Goal: Task Accomplishment & Management: Use online tool/utility

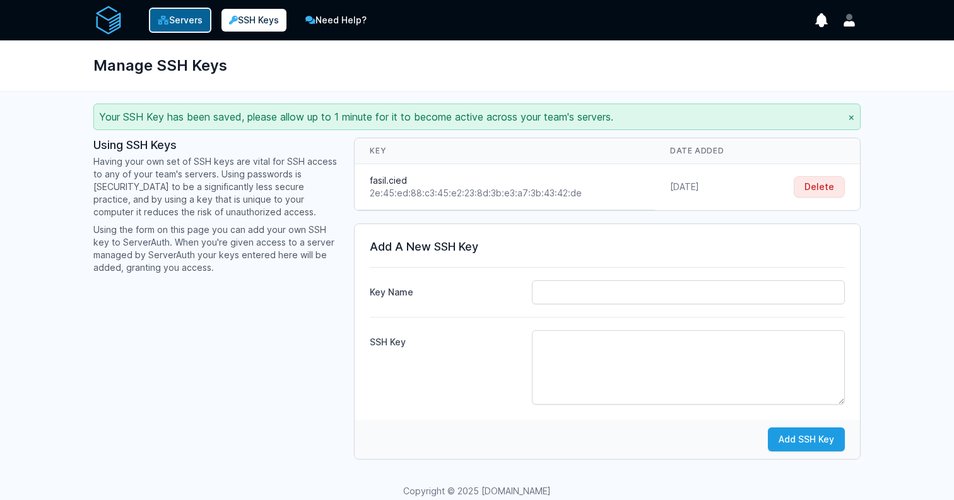
click at [184, 20] on link "Servers" at bounding box center [180, 20] width 62 height 25
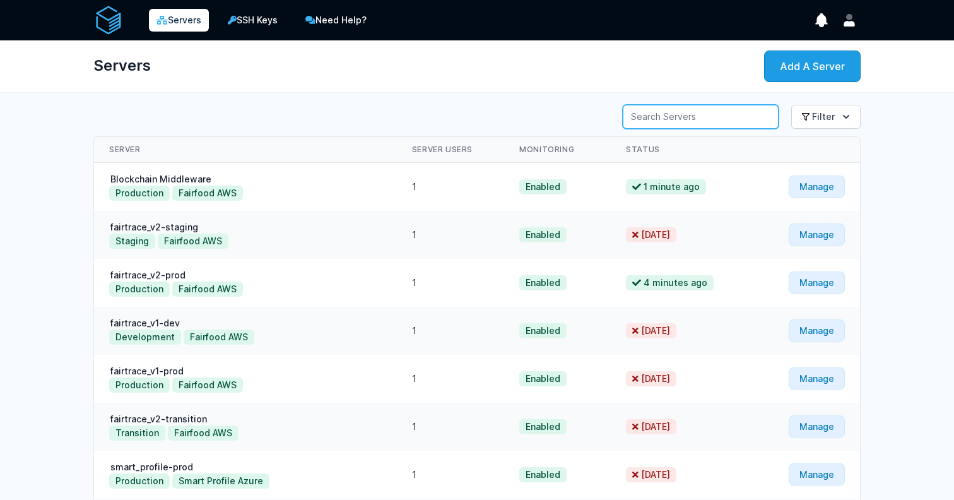
click at [708, 117] on input "Server Search" at bounding box center [701, 117] width 156 height 24
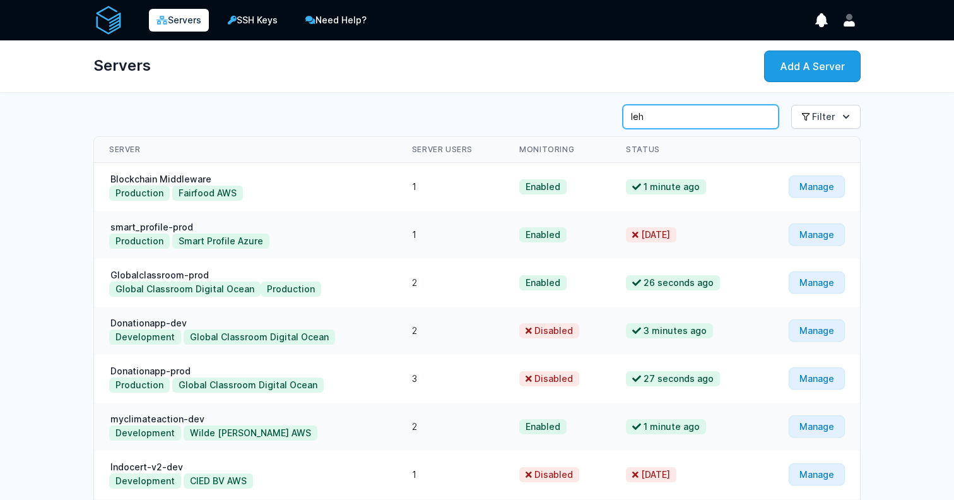
type input "leh"
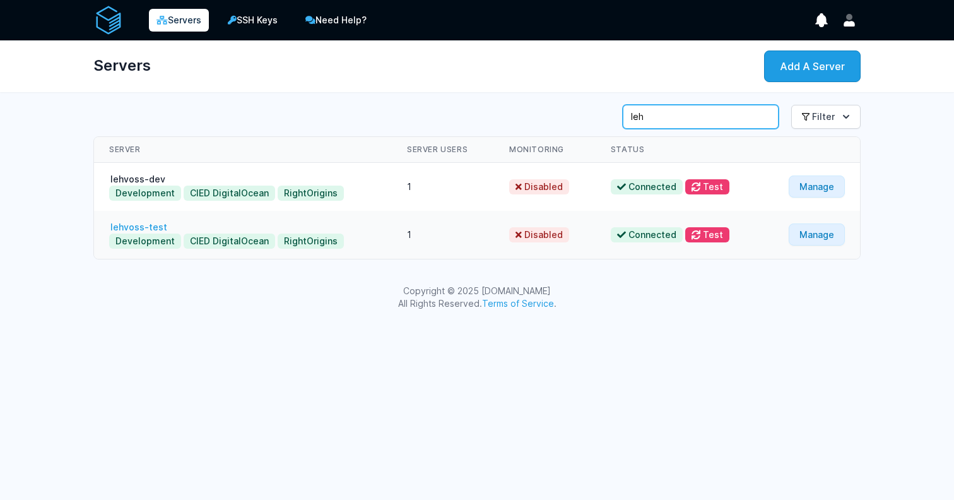
click at [151, 225] on link "lehvoss-test" at bounding box center [138, 227] width 59 height 11
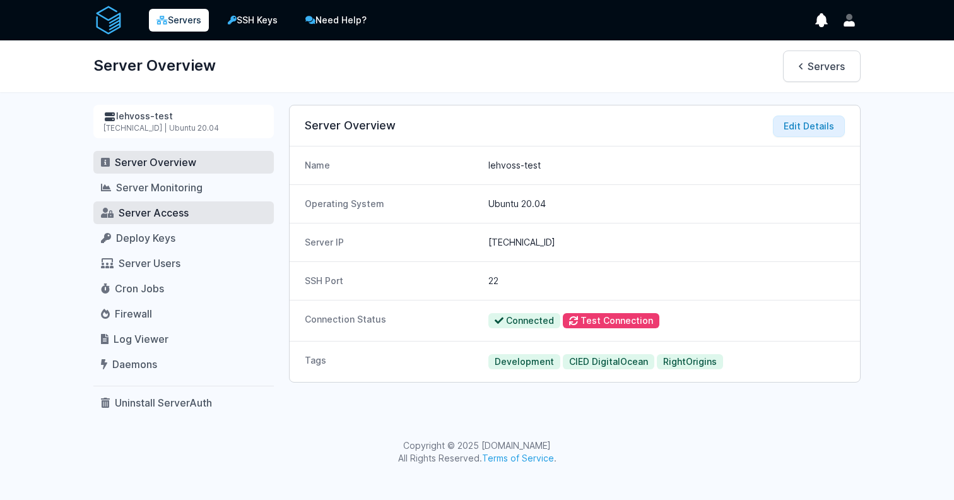
click at [161, 215] on span "Server Access" at bounding box center [154, 212] width 70 height 13
